Goal: Navigation & Orientation: Find specific page/section

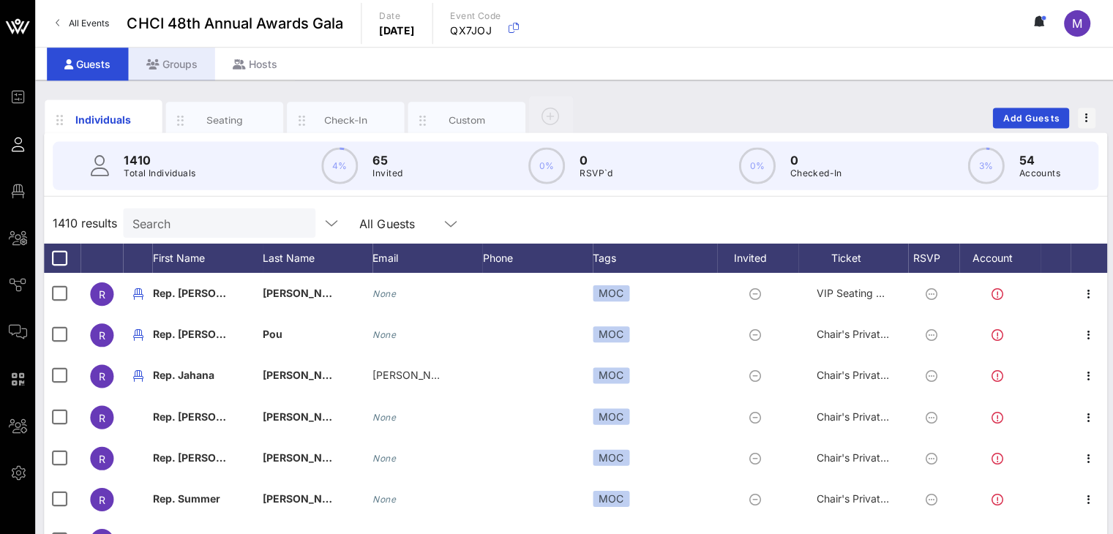
click at [167, 65] on div "Groups" at bounding box center [171, 64] width 86 height 33
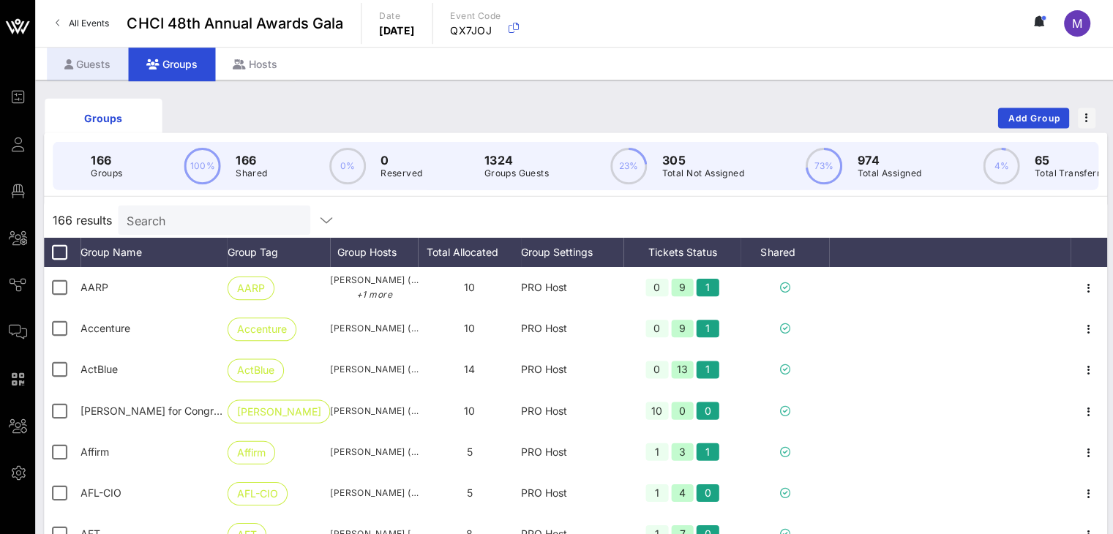
click at [98, 63] on div "Guests" at bounding box center [87, 64] width 81 height 33
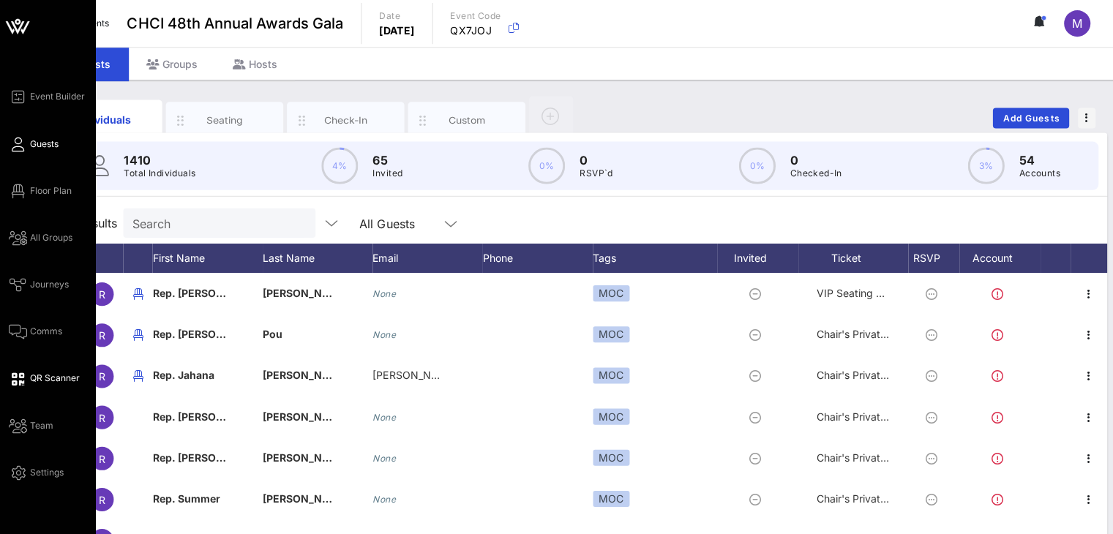
click at [49, 376] on span "QR Scanner" at bounding box center [55, 377] width 50 height 13
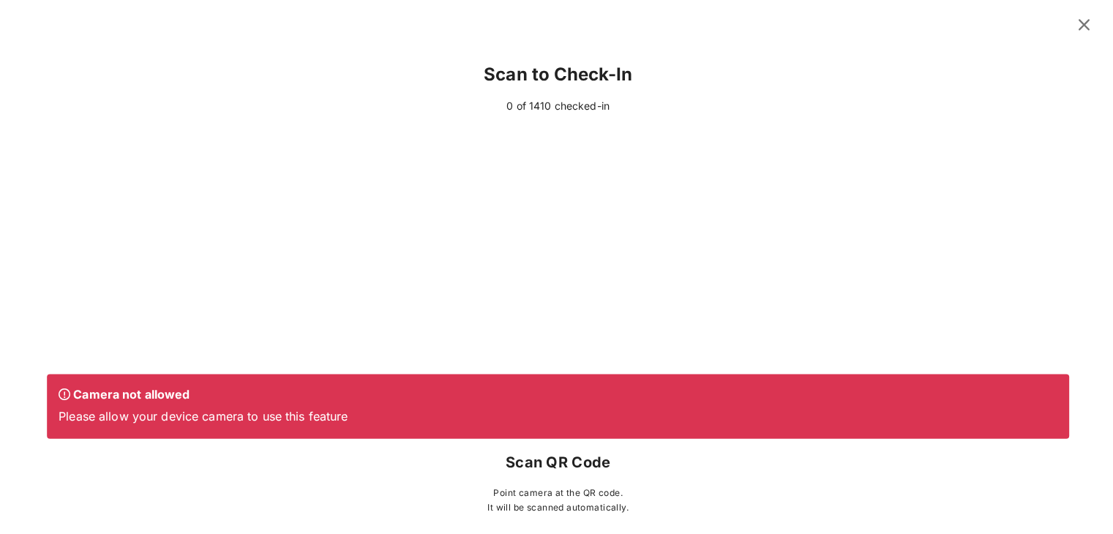
click at [1072, 23] on icon at bounding box center [1082, 25] width 20 height 18
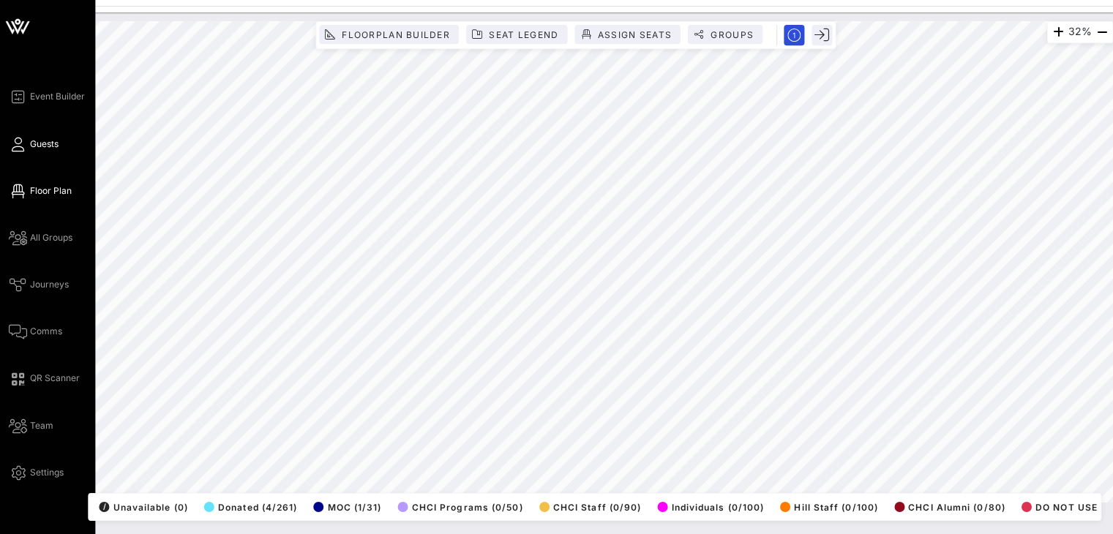
click at [16, 143] on icon at bounding box center [18, 144] width 18 height 2
